Goal: Task Accomplishment & Management: Manage account settings

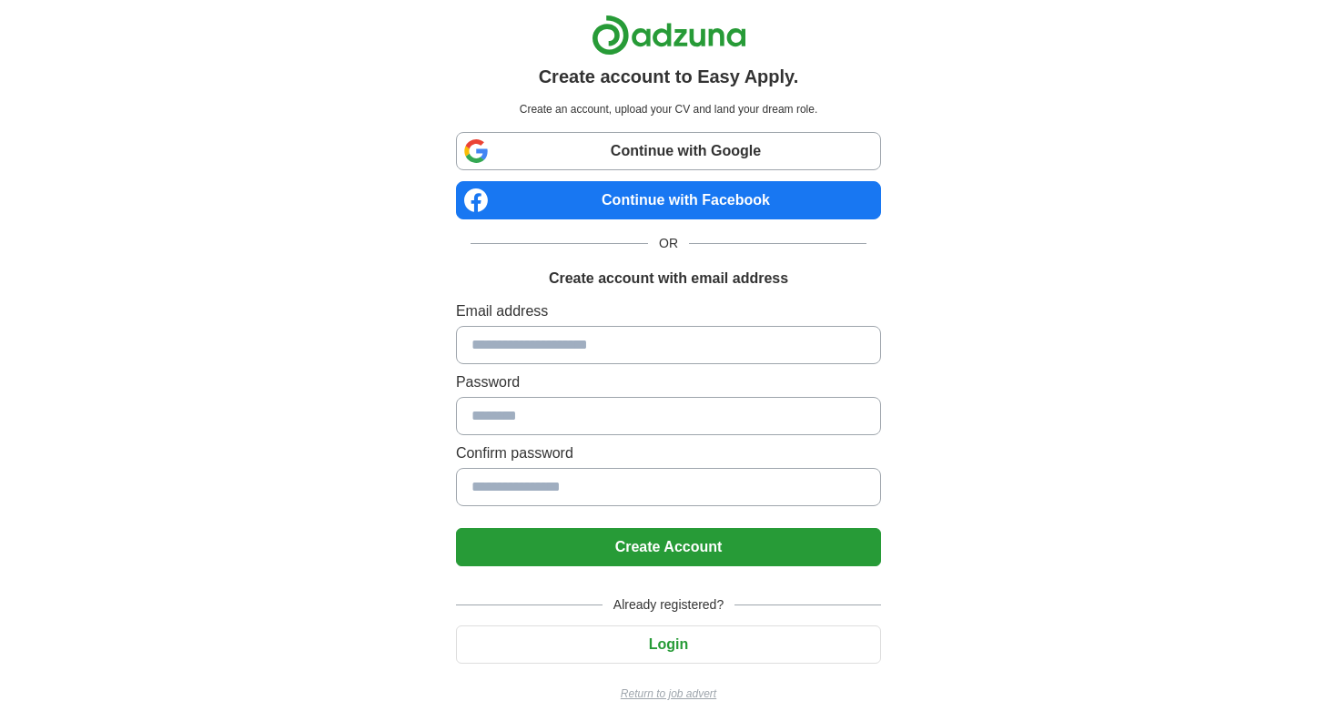
click at [583, 337] on input at bounding box center [668, 345] width 425 height 38
click at [725, 635] on button "Login" at bounding box center [668, 644] width 425 height 38
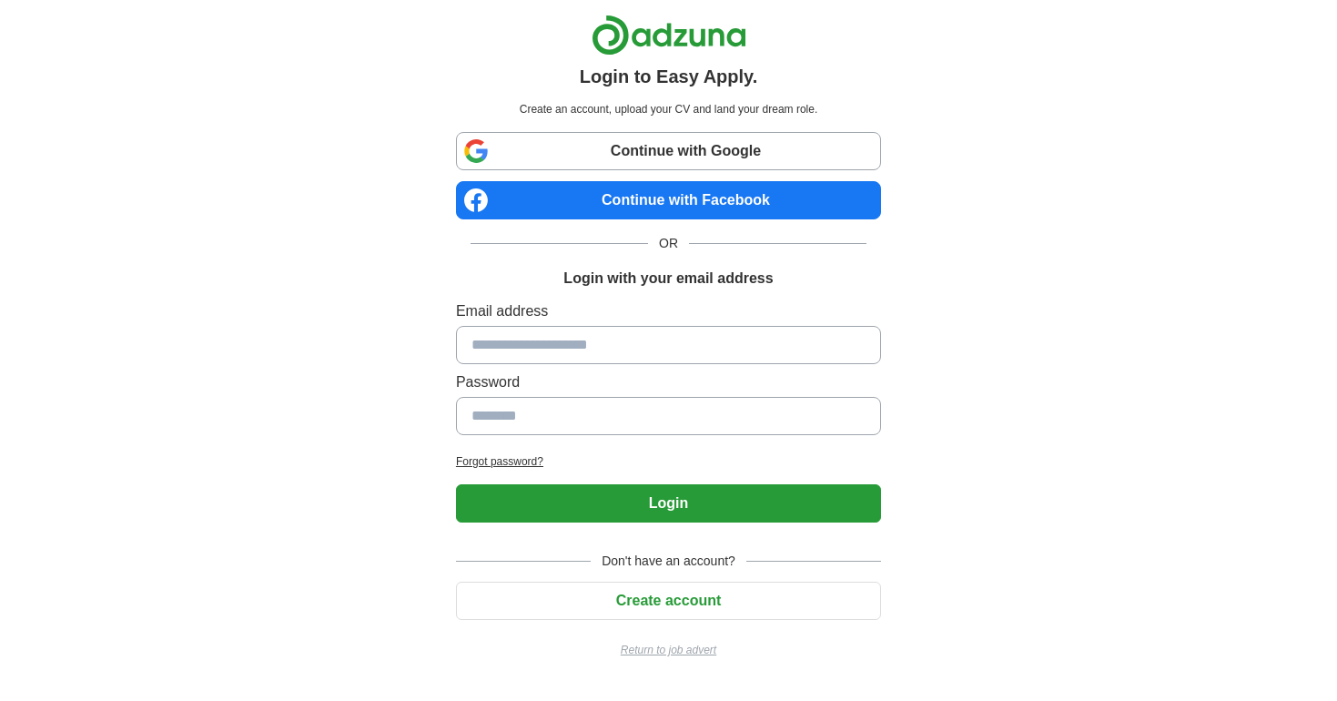
click at [727, 597] on button "Create account" at bounding box center [668, 601] width 425 height 38
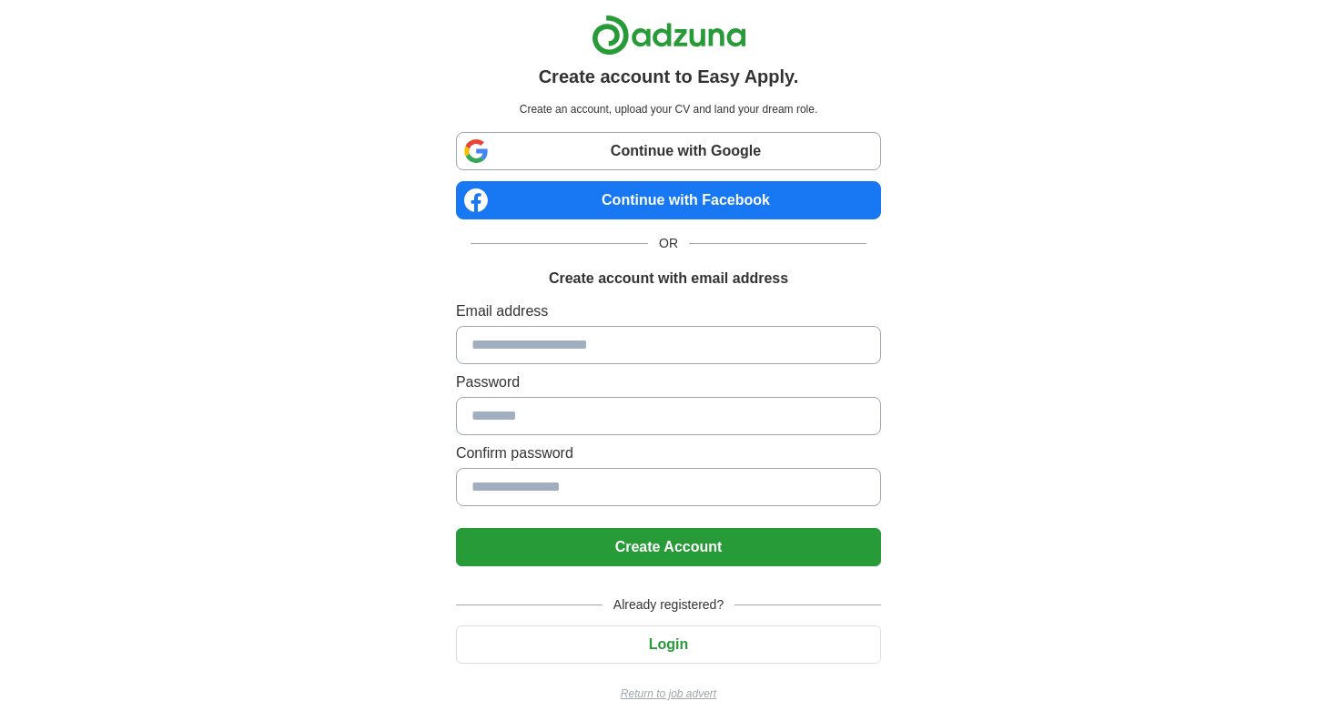
click at [672, 643] on button "Login" at bounding box center [668, 644] width 425 height 38
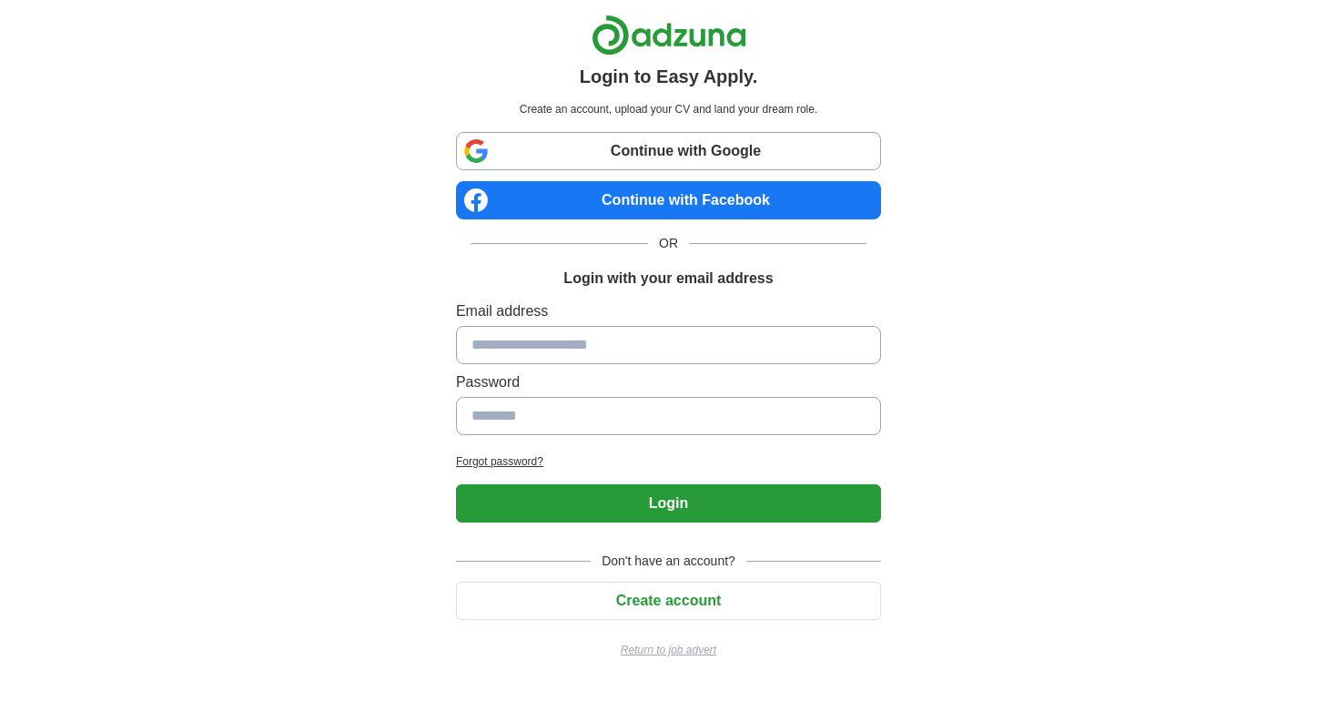
click at [602, 341] on input at bounding box center [668, 345] width 425 height 38
type input "**********"
click at [501, 418] on input at bounding box center [668, 416] width 425 height 38
type input "**********"
click at [577, 496] on button "Login" at bounding box center [668, 503] width 425 height 38
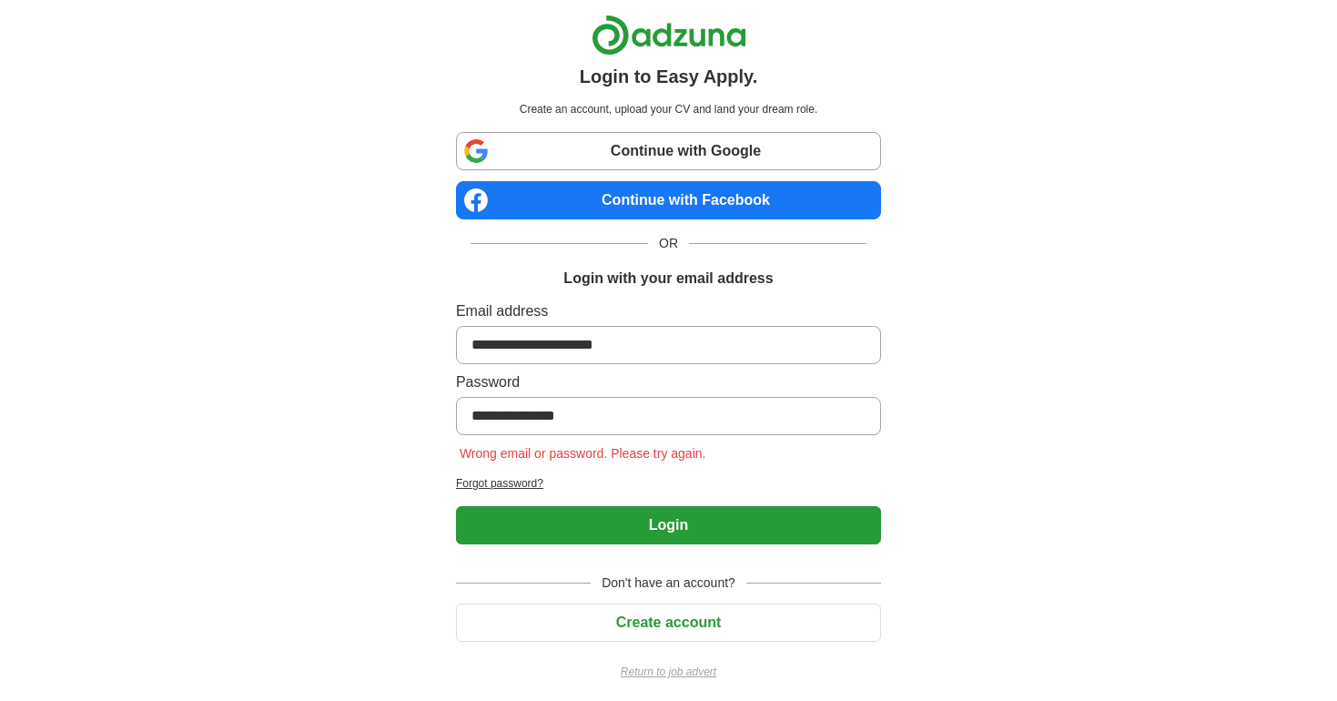
click at [536, 481] on h2 "Forgot password?" at bounding box center [668, 483] width 425 height 16
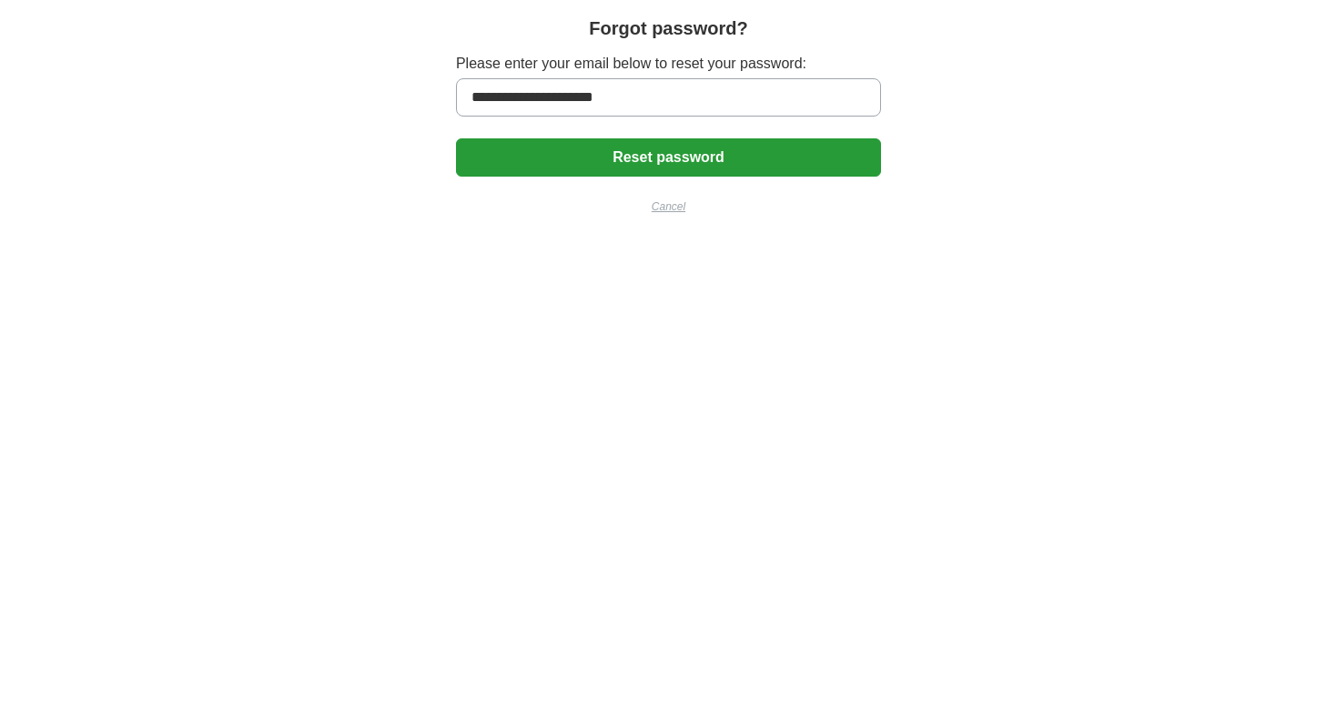
click at [586, 155] on button "Reset password" at bounding box center [668, 157] width 425 height 38
